Goal: Information Seeking & Learning: Check status

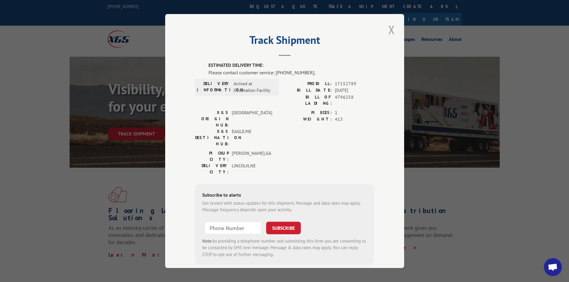
click at [389, 29] on button "Close modal" at bounding box center [391, 29] width 10 height 16
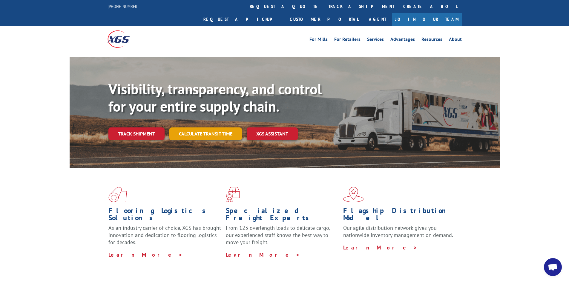
click at [212, 127] on link "Calculate transit time" at bounding box center [205, 133] width 73 height 13
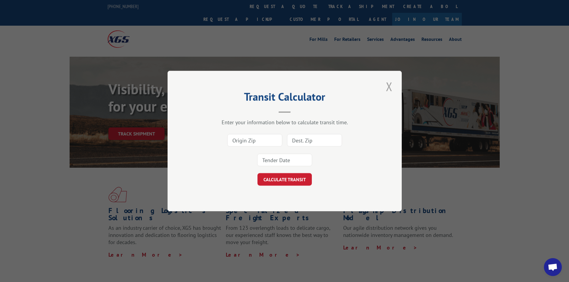
click at [389, 87] on button "Close modal" at bounding box center [389, 86] width 10 height 16
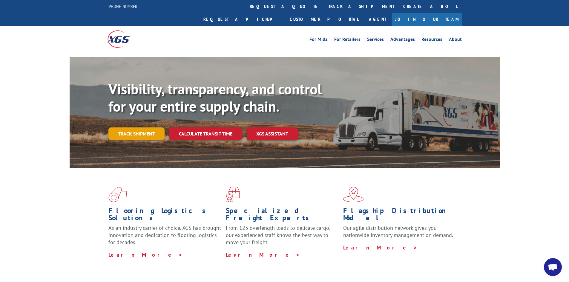
click at [131, 127] on link "Track shipment" at bounding box center [136, 133] width 56 height 13
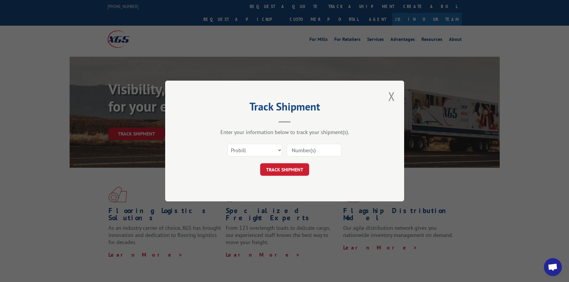
paste input "17223838"
type input "17223838"
click at [301, 163] on form "Select category... Probill BOL PO 17223838 TRACK SHIPMENT" at bounding box center [284, 158] width 179 height 36
click at [300, 173] on button "TRACK SHIPMENT" at bounding box center [284, 169] width 49 height 13
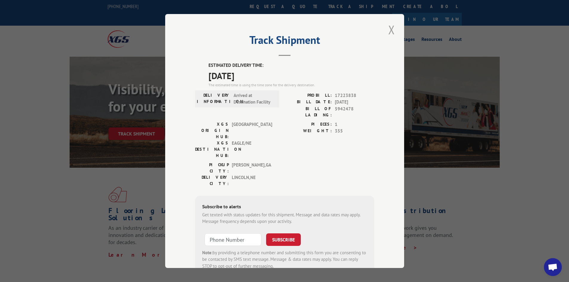
click at [389, 29] on button "Close modal" at bounding box center [391, 29] width 10 height 16
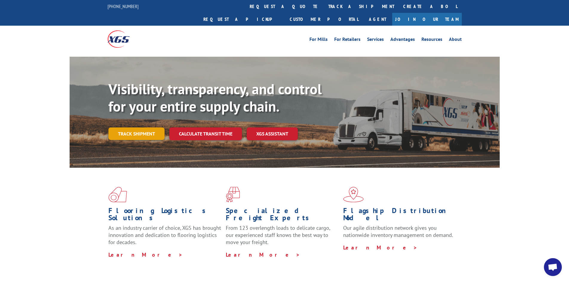
click at [139, 127] on link "Track shipment" at bounding box center [136, 133] width 56 height 13
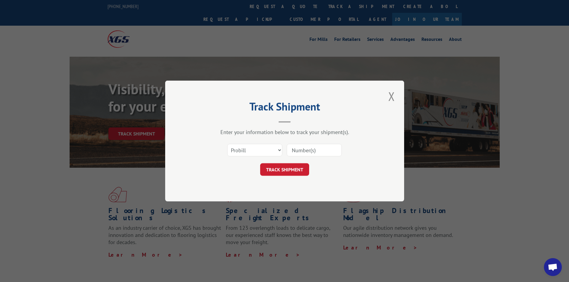
paste input "17514289"
type input "17514289"
click at [290, 167] on button "TRACK SHIPMENT" at bounding box center [284, 169] width 49 height 13
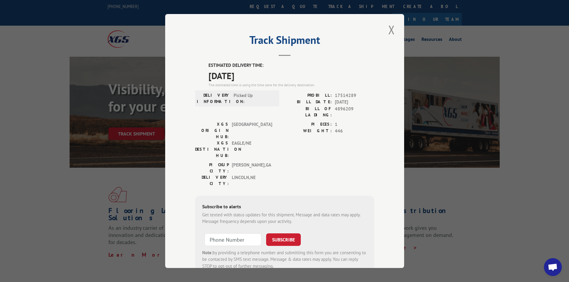
click at [388, 28] on button "Close modal" at bounding box center [391, 29] width 10 height 16
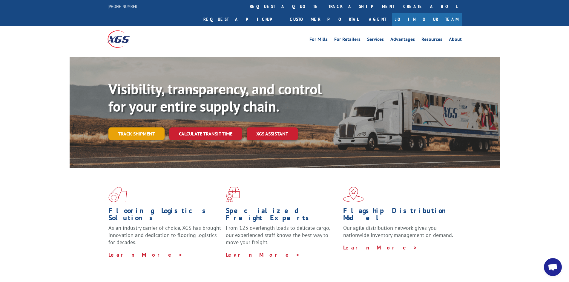
click at [136, 127] on link "Track shipment" at bounding box center [136, 133] width 56 height 13
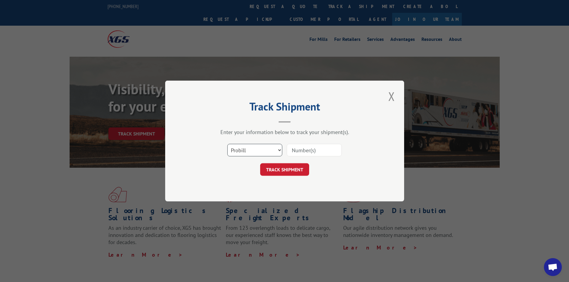
click at [243, 145] on select "Select category... Probill BOL PO" at bounding box center [254, 150] width 55 height 13
select select "bol"
click at [227, 144] on select "Select category... Probill BOL PO" at bounding box center [254, 150] width 55 height 13
click at [314, 153] on input at bounding box center [314, 150] width 55 height 13
type input "419476"
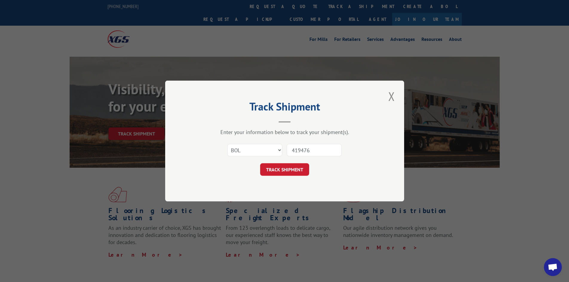
click at [260, 163] on button "TRACK SHIPMENT" at bounding box center [284, 169] width 49 height 13
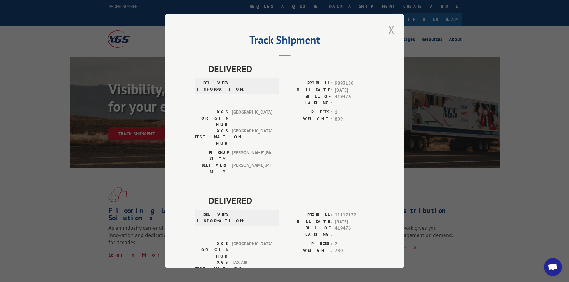
click at [390, 31] on button "Close modal" at bounding box center [391, 29] width 10 height 16
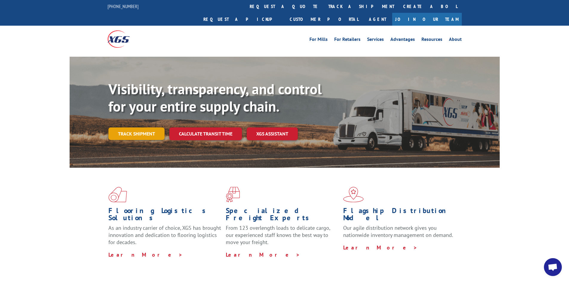
click at [116, 127] on link "Track shipment" at bounding box center [136, 133] width 56 height 13
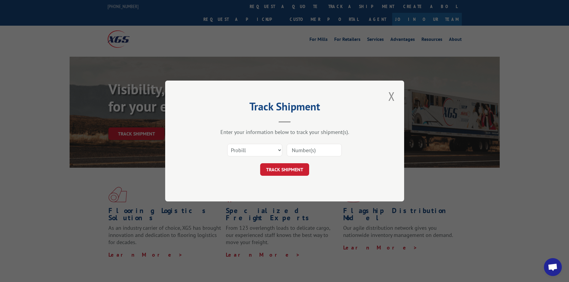
paste input "17461821"
type input "17461821"
click at [293, 168] on button "TRACK SHIPMENT" at bounding box center [284, 169] width 49 height 13
